Goal: Information Seeking & Learning: Learn about a topic

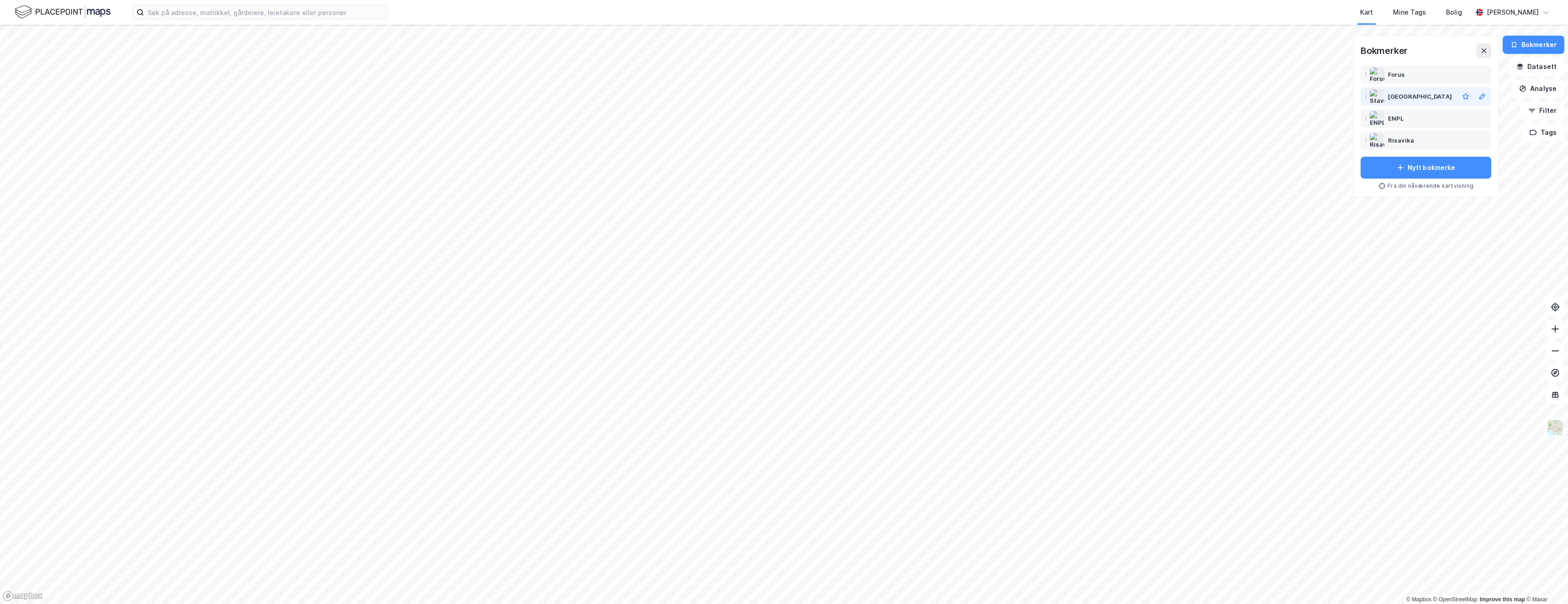
click at [1405, 98] on div "[GEOGRAPHIC_DATA]" at bounding box center [1419, 96] width 64 height 11
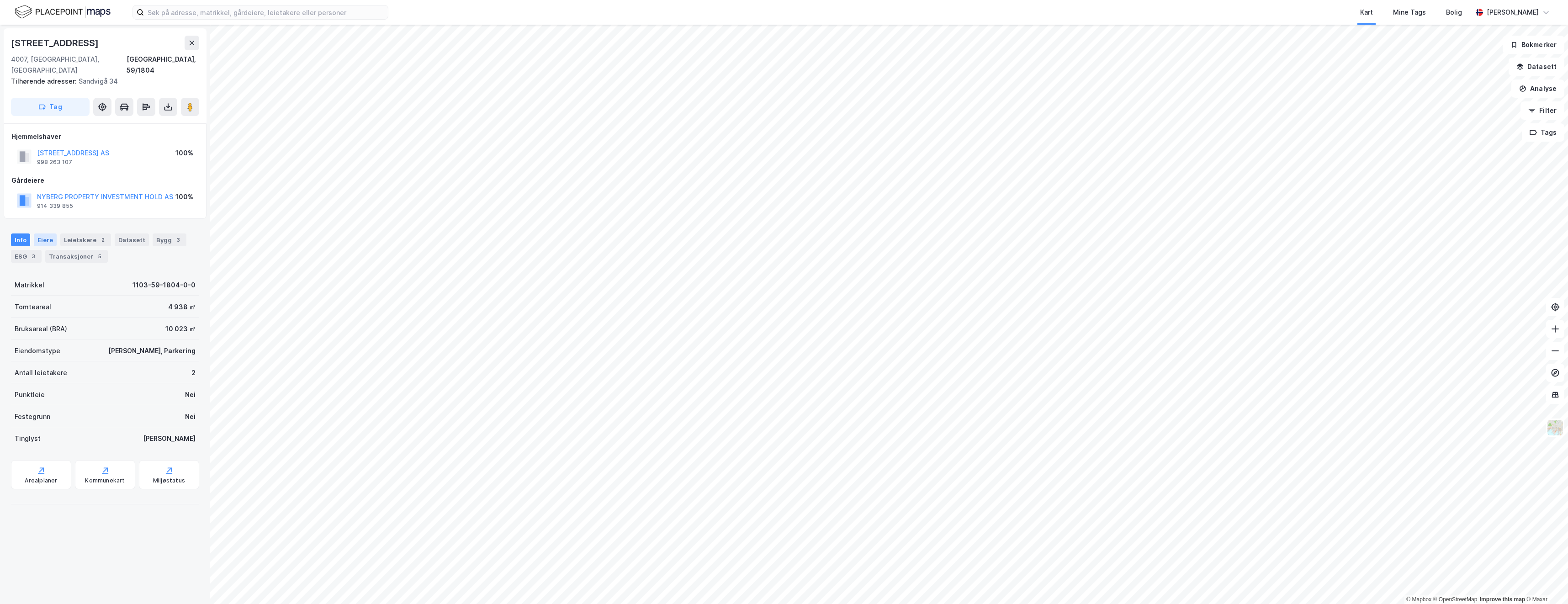
click at [44, 234] on div "Eiere" at bounding box center [46, 240] width 23 height 13
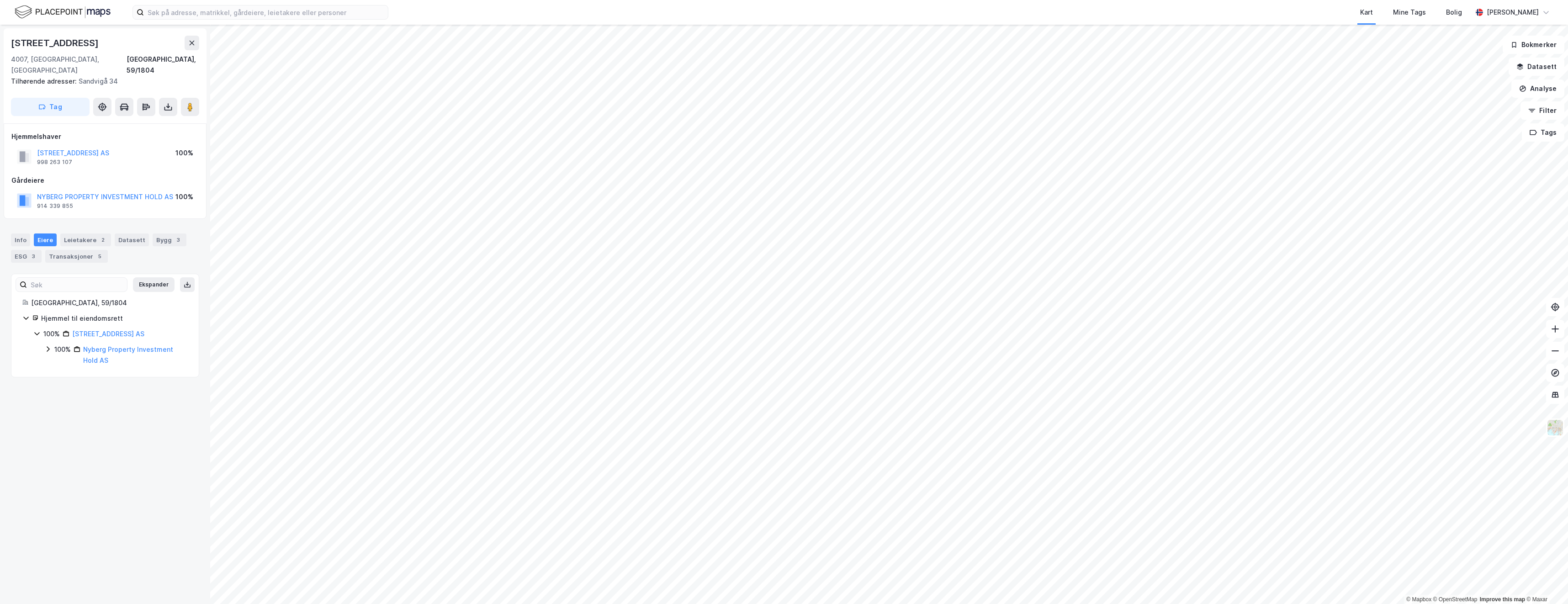
click at [98, 344] on div "Nyberg Property Investment Hold AS" at bounding box center [136, 355] width 105 height 22
click at [1373, 604] on html "Kart Mine Tags Bolig [PERSON_NAME] © Mapbox © OpenStreetMap Improve this map © …" at bounding box center [784, 302] width 1568 height 604
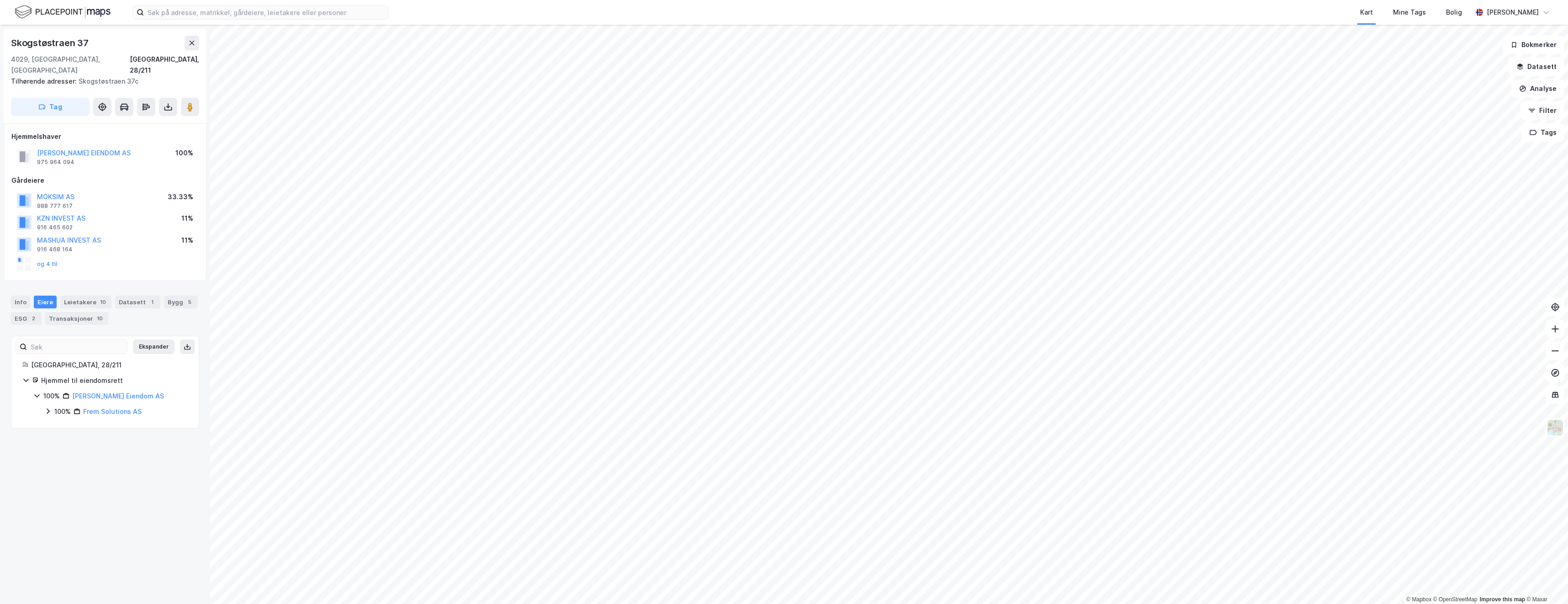
click at [116, 480] on div "Skogstøstraen 37 4029, [GEOGRAPHIC_DATA], [GEOGRAPHIC_DATA], 28/211 Tilhørende …" at bounding box center [105, 315] width 210 height 580
